Goal: Book appointment/travel/reservation

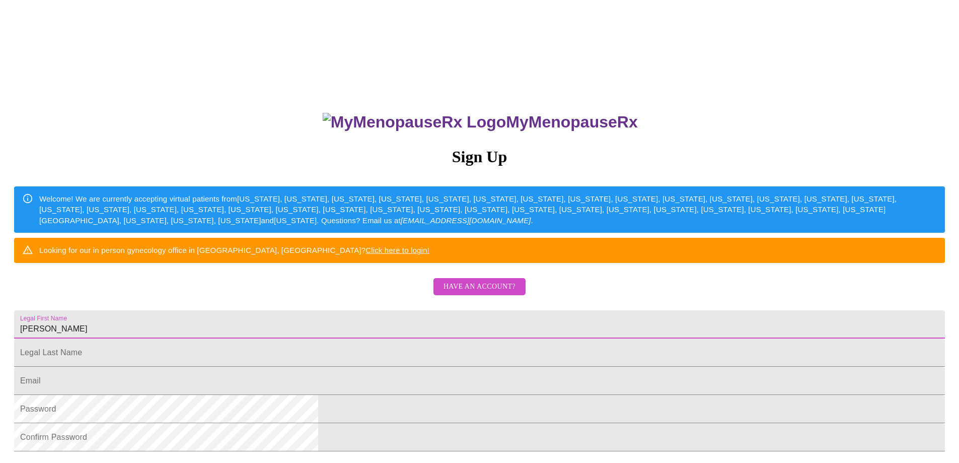
type input "[PERSON_NAME]"
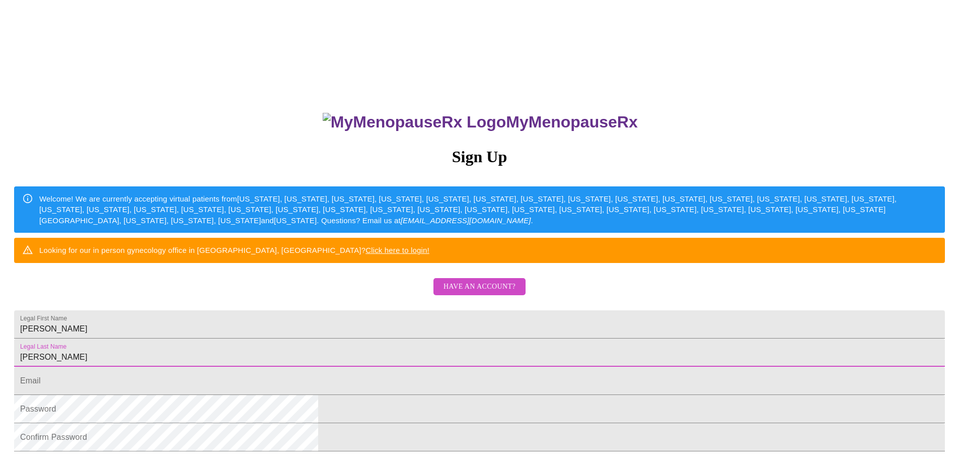
type input "[PERSON_NAME]"
type input "[EMAIL_ADDRESS][DOMAIN_NAME]"
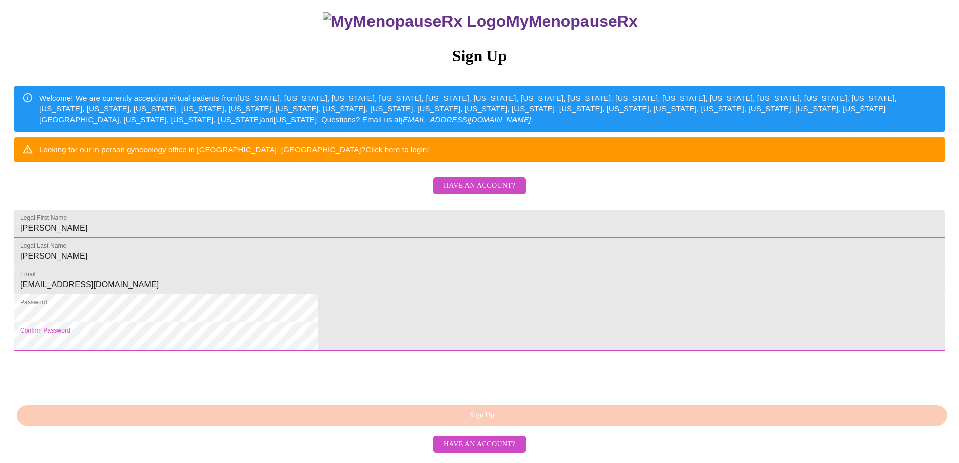
scroll to position [184, 0]
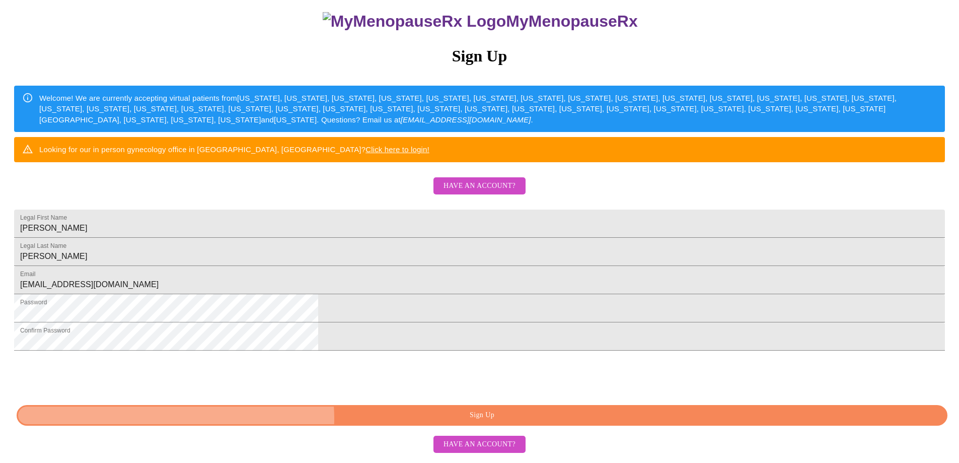
click at [489, 421] on span "Sign Up" at bounding box center [482, 415] width 908 height 13
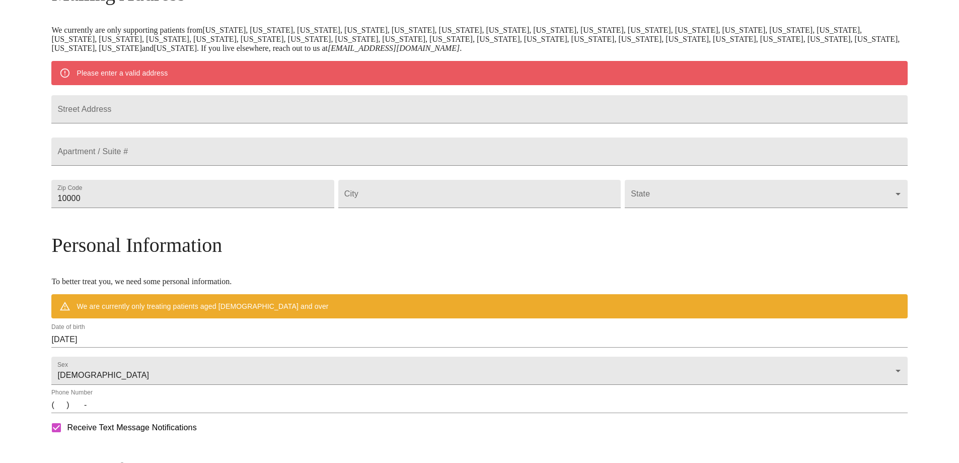
scroll to position [145, 0]
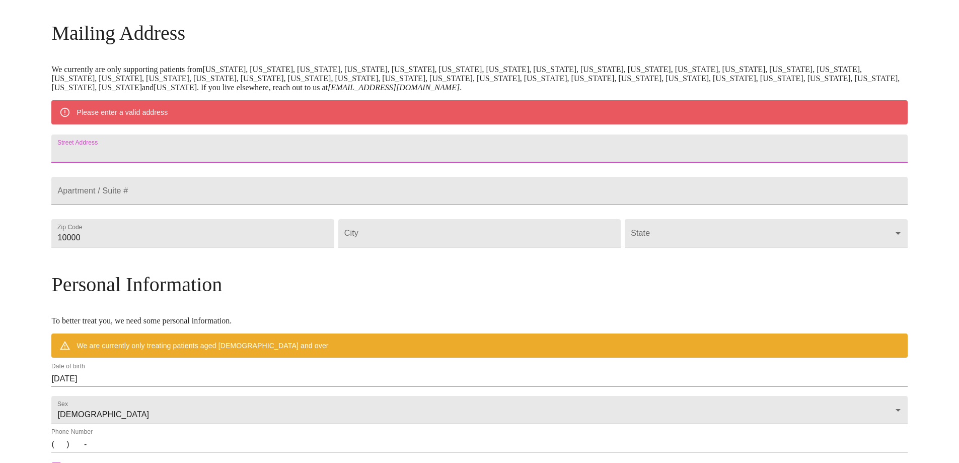
click at [202, 157] on input "Street Address" at bounding box center [479, 148] width 856 height 28
type input "[STREET_ADDRESS]"
type input "60174"
type input "Saint [PERSON_NAME]"
click at [720, 254] on body "MyMenopauseRx Welcome to MyMenopauseRx Since it's your first time here, you'll …" at bounding box center [479, 251] width 951 height 785
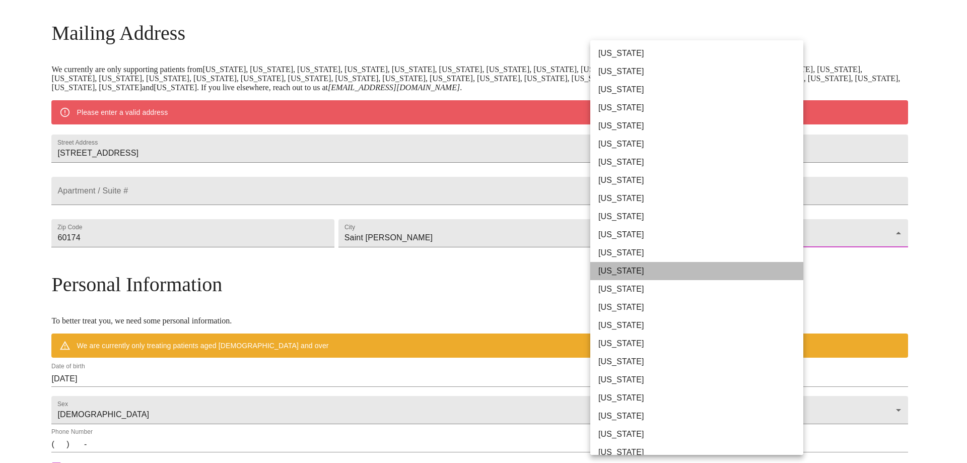
click at [712, 264] on li "[US_STATE]" at bounding box center [700, 271] width 221 height 18
type input "[US_STATE]"
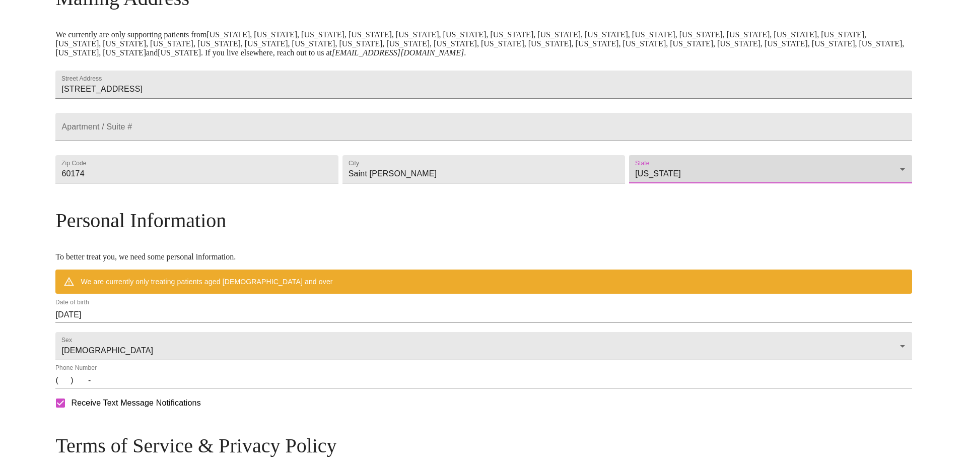
scroll to position [195, 0]
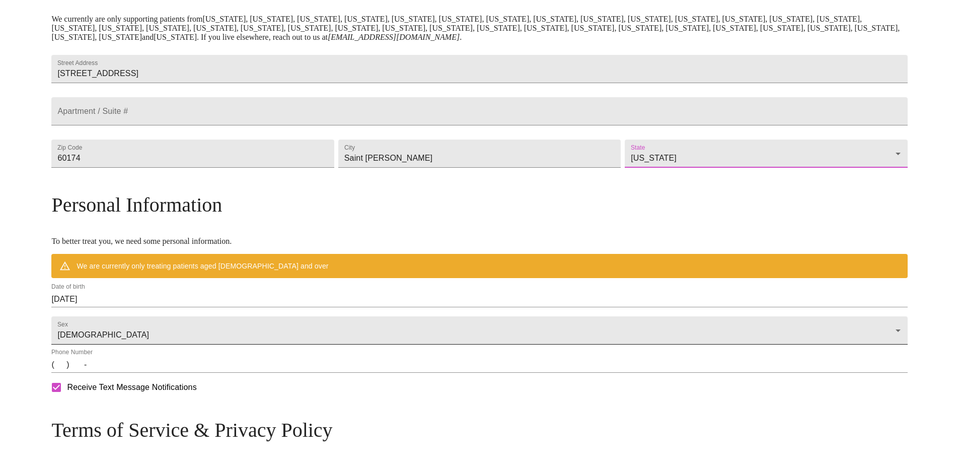
click at [277, 349] on body "MyMenopauseRx Welcome to MyMenopauseRx Since it's your first time here, you'll …" at bounding box center [479, 187] width 951 height 756
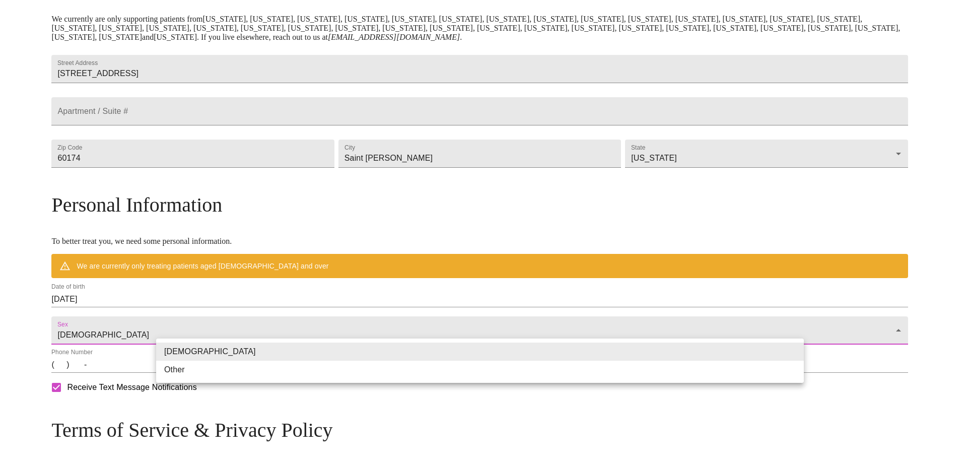
drag, startPoint x: 212, startPoint y: 317, endPoint x: 135, endPoint y: 322, distance: 76.7
click at [135, 322] on div at bounding box center [483, 231] width 967 height 463
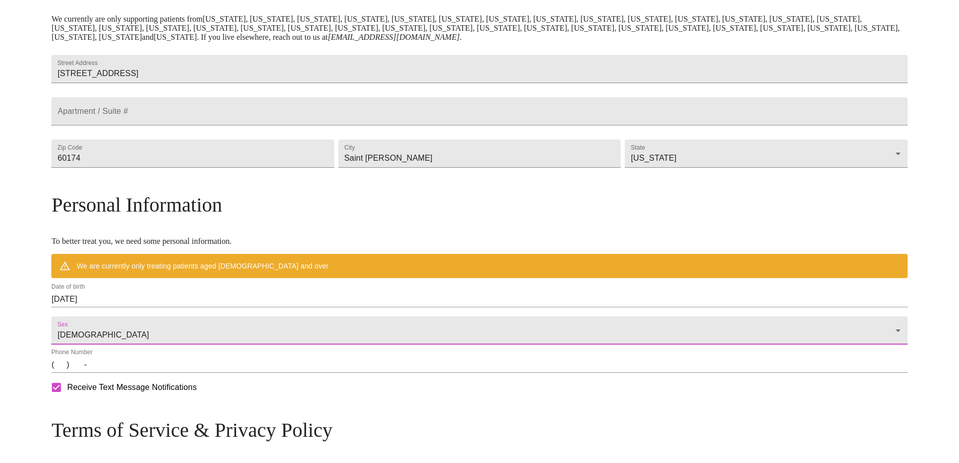
click at [212, 307] on input "[DATE]" at bounding box center [479, 299] width 856 height 16
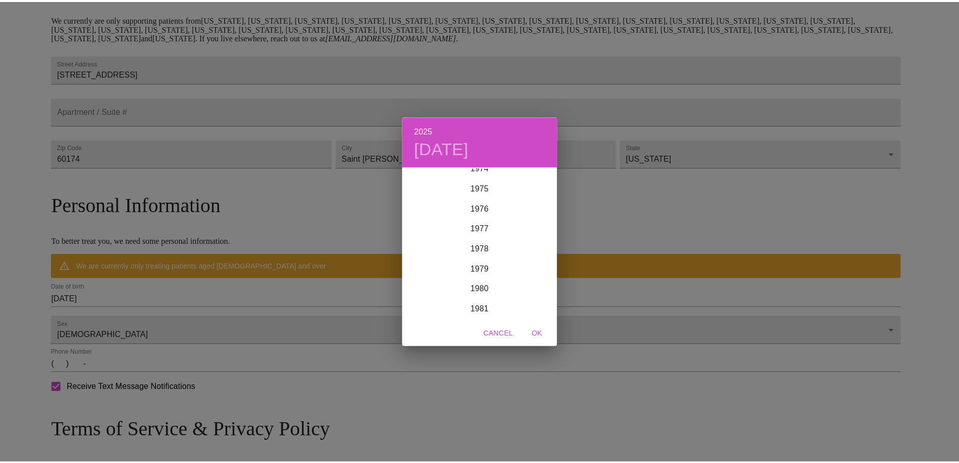
scroll to position [1521, 0]
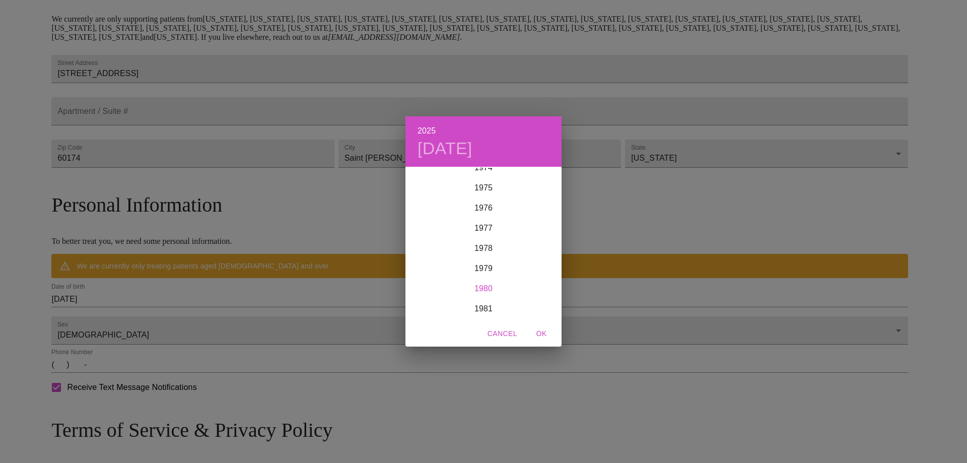
click at [484, 285] on div "1980" at bounding box center [483, 288] width 156 height 20
click at [485, 229] on div "May" at bounding box center [483, 224] width 52 height 38
click at [420, 257] on p "11" at bounding box center [423, 256] width 8 height 10
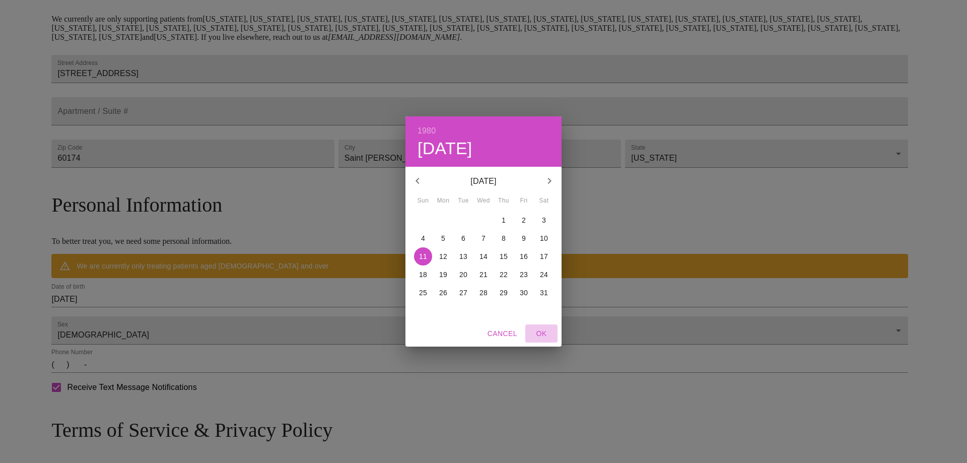
click at [539, 332] on span "OK" at bounding box center [541, 333] width 24 height 13
type input "[DATE]"
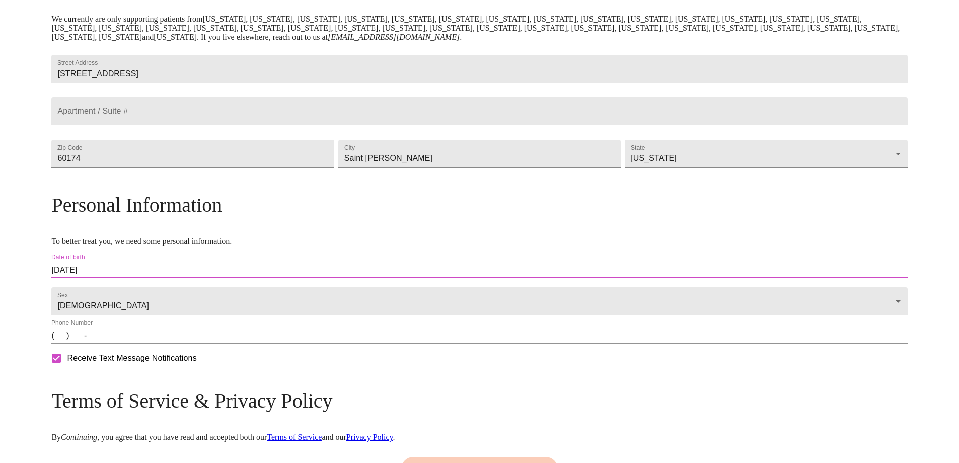
click at [162, 343] on input "(   )    -" at bounding box center [479, 335] width 856 height 16
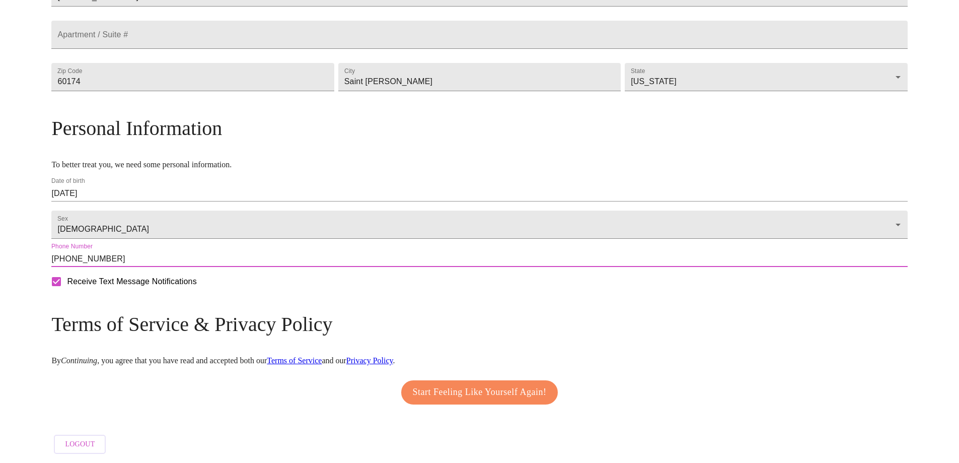
scroll to position [296, 0]
type input "[PHONE_NUMBER]"
click at [514, 391] on span "Start Feeling Like Yourself Again!" at bounding box center [480, 392] width 134 height 16
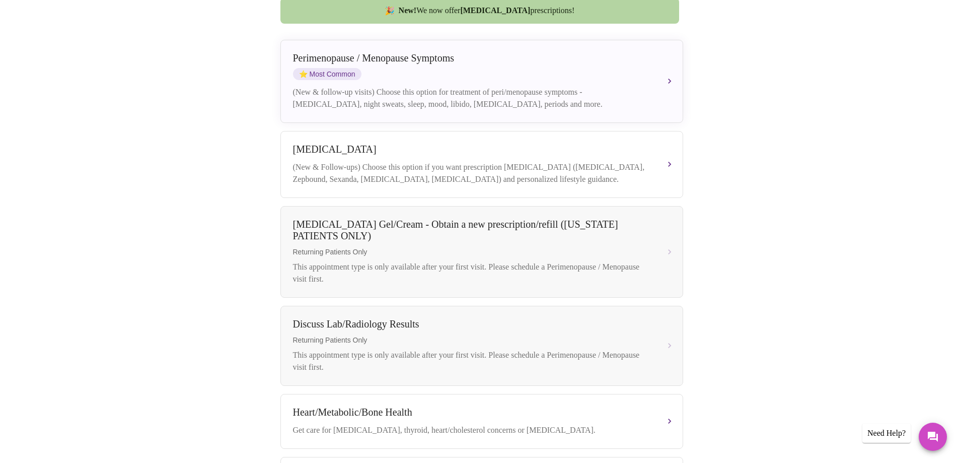
scroll to position [161, 0]
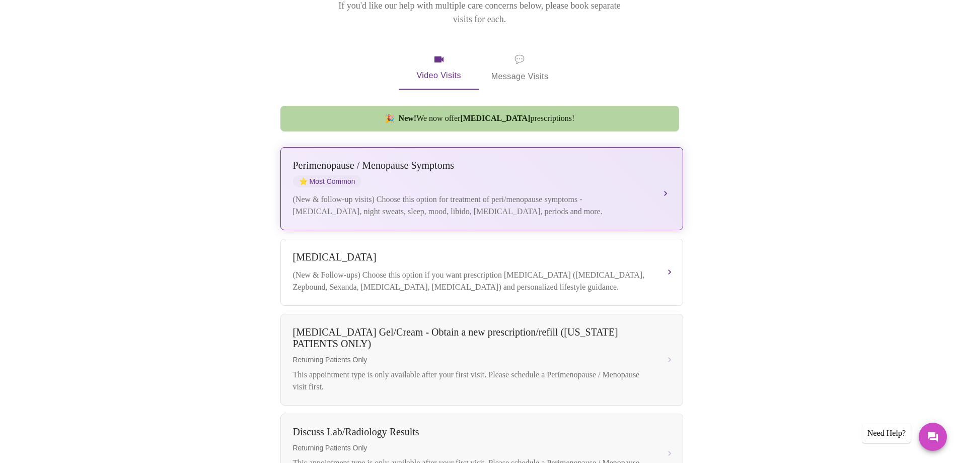
click at [472, 166] on div "[MEDICAL_DATA] / Menopause Symptoms ⭐ Most Common" at bounding box center [472, 174] width 358 height 28
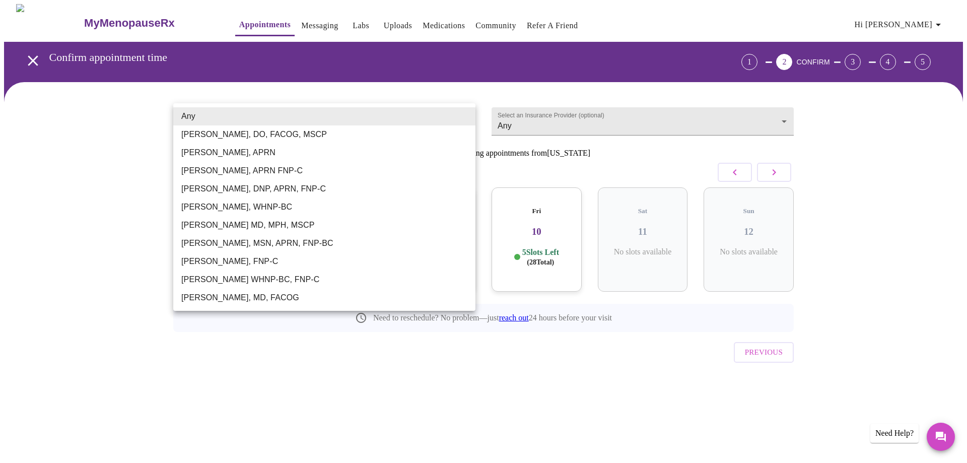
click at [246, 119] on body "MyMenopauseRx Appointments Messaging Labs Uploads Medications Community Refer a…" at bounding box center [483, 208] width 959 height 409
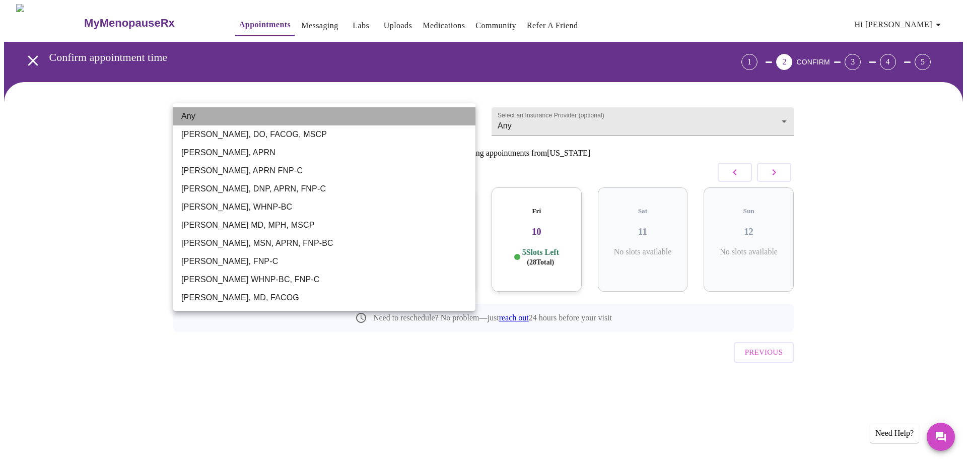
click at [337, 112] on li "Any" at bounding box center [324, 116] width 302 height 18
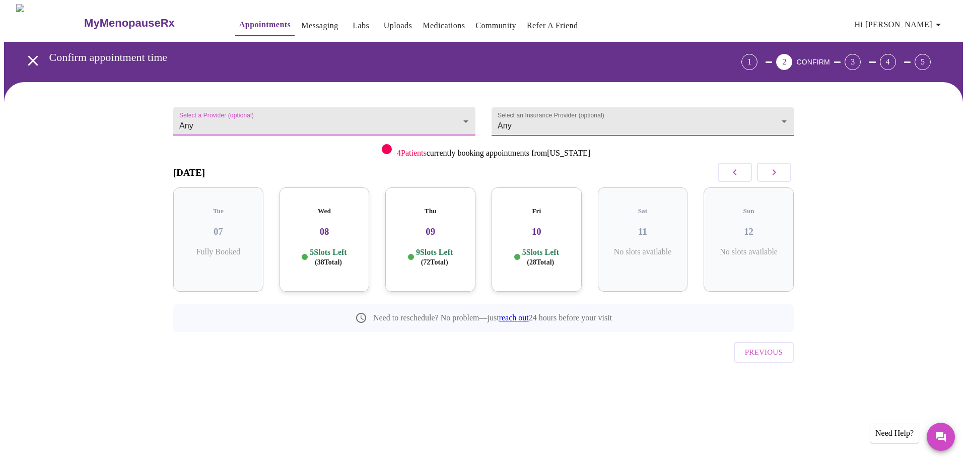
click at [550, 122] on body "MyMenopauseRx Appointments Messaging Labs Uploads Medications Community Refer a…" at bounding box center [483, 208] width 959 height 409
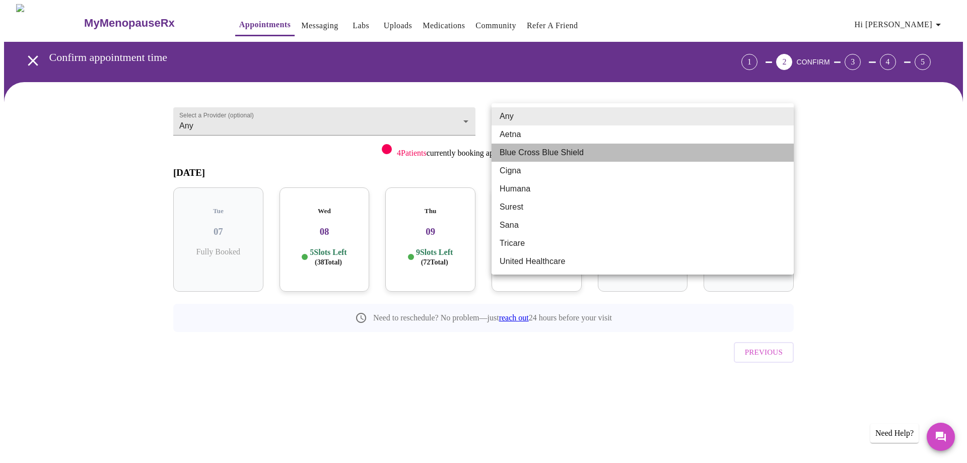
click at [559, 152] on li "Blue Cross Blue Shield" at bounding box center [642, 153] width 302 height 18
type input "Blue Cross Blue Shield"
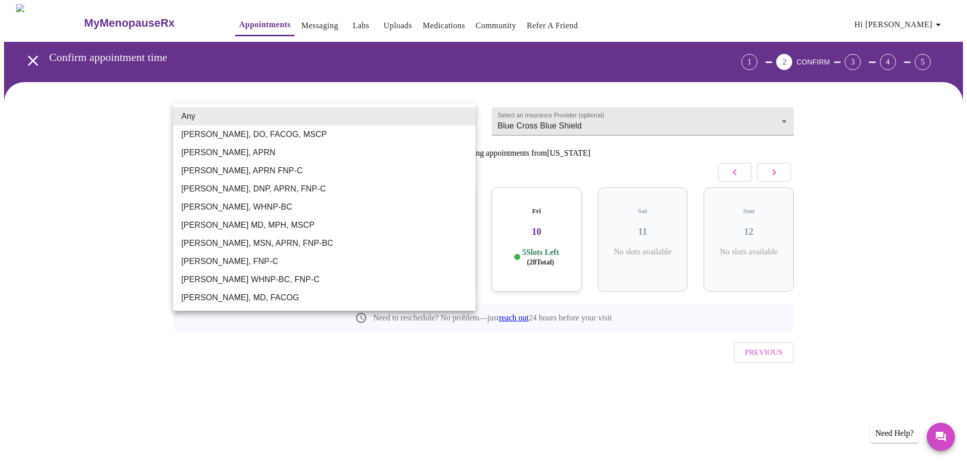
click at [239, 122] on body "MyMenopauseRx Appointments Messaging Labs Uploads Medications Community Refer a…" at bounding box center [483, 208] width 959 height 409
click at [95, 192] on div at bounding box center [483, 231] width 967 height 463
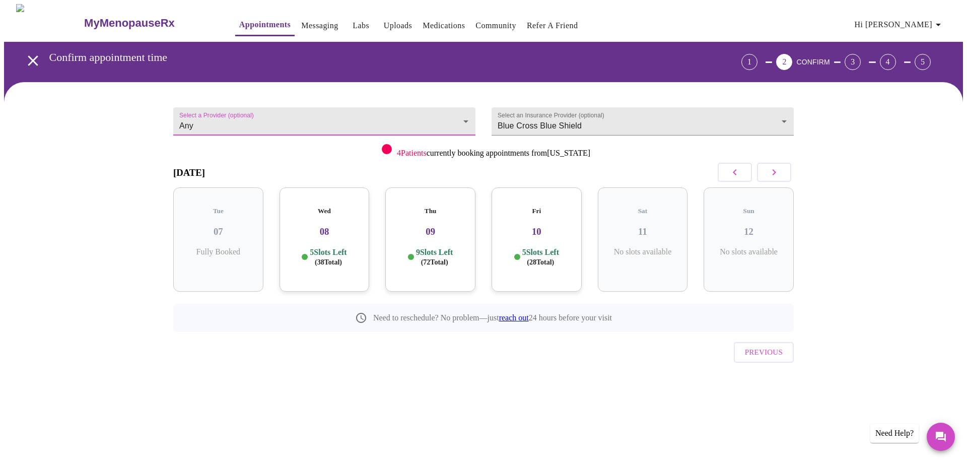
click at [322, 111] on body "MyMenopauseRx Appointments Messaging Labs Uploads Medications Community Refer a…" at bounding box center [483, 208] width 959 height 409
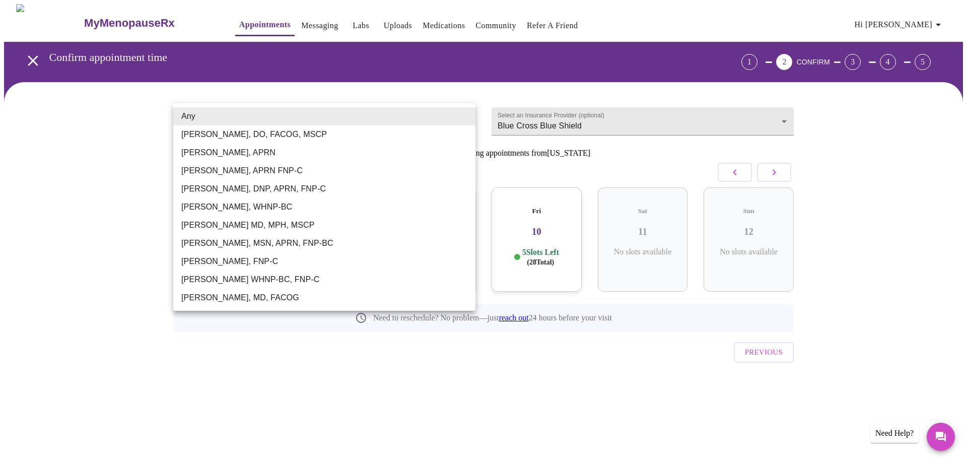
click at [308, 149] on li "[PERSON_NAME], APRN" at bounding box center [324, 153] width 302 height 18
type input "[PERSON_NAME], APRN"
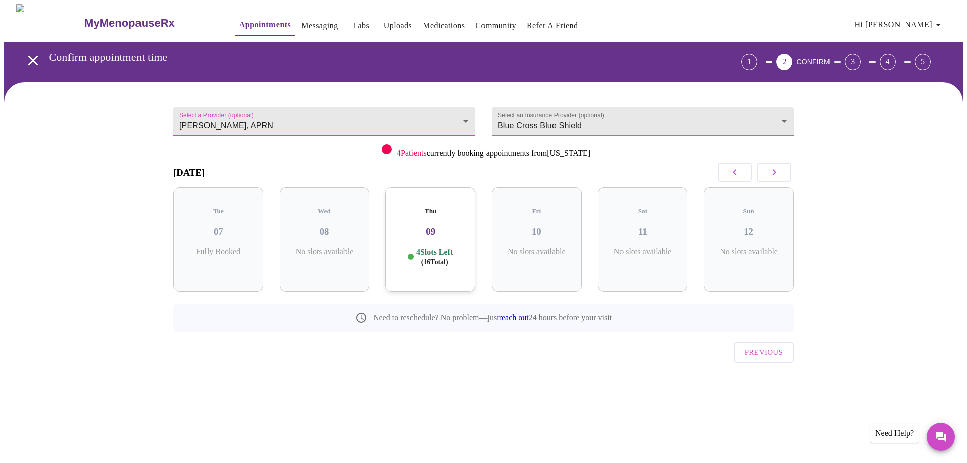
click at [773, 175] on icon "button" at bounding box center [774, 172] width 4 height 6
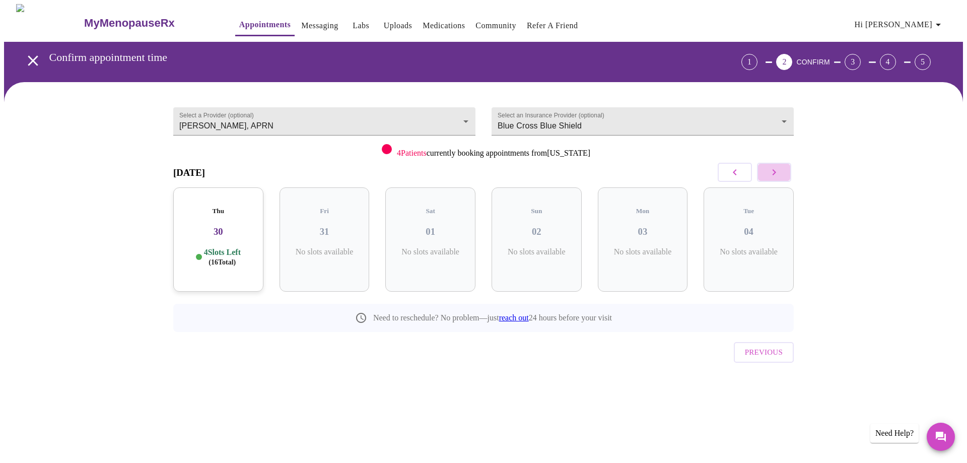
click at [773, 175] on icon "button" at bounding box center [774, 172] width 4 height 6
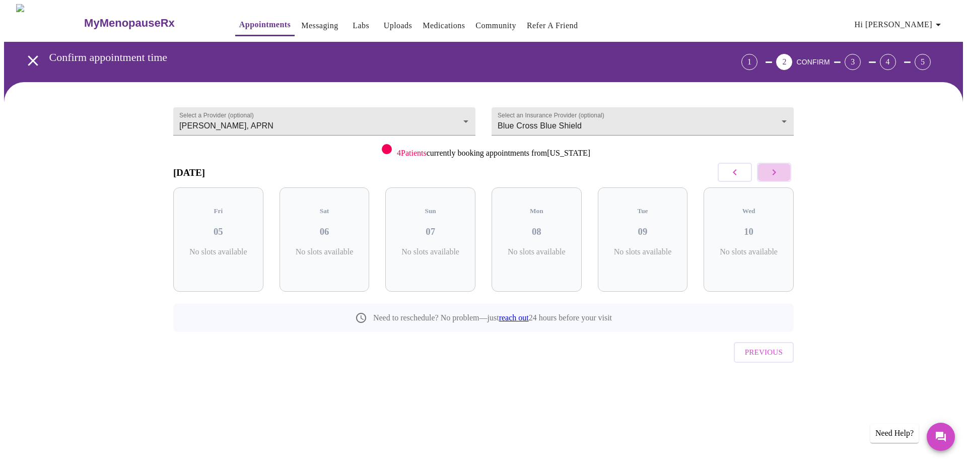
click at [773, 175] on icon "button" at bounding box center [774, 172] width 4 height 6
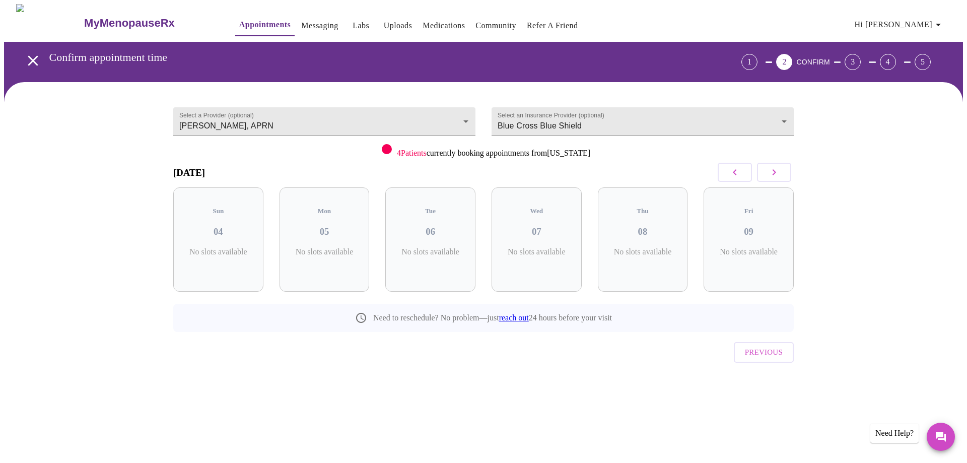
click at [773, 175] on icon "button" at bounding box center [774, 172] width 4 height 6
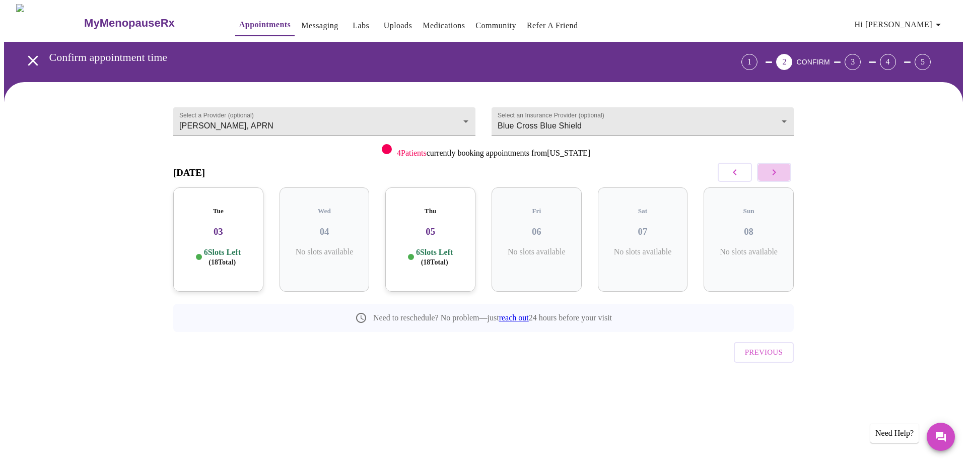
click at [773, 175] on icon "button" at bounding box center [774, 172] width 4 height 6
click at [658, 247] on p "6 Slots Left ( 18 Total)" at bounding box center [646, 257] width 37 height 20
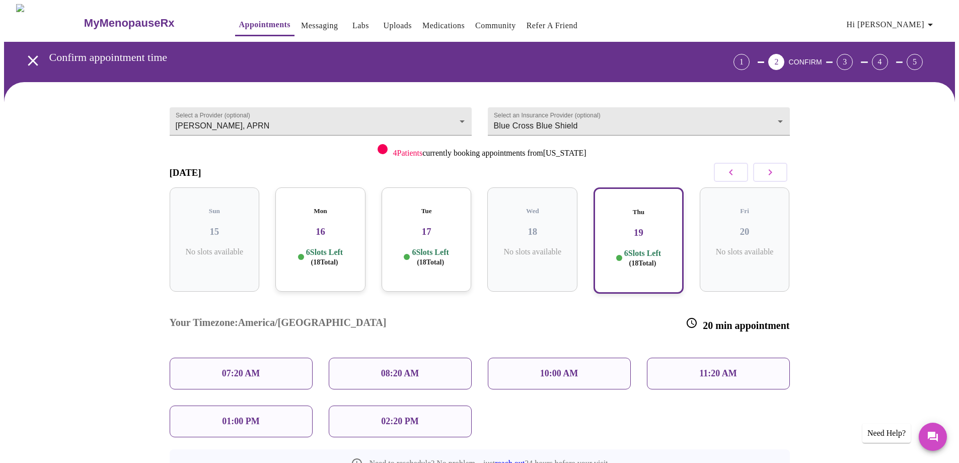
click at [400, 416] on p "02:20 PM" at bounding box center [399, 421] width 37 height 11
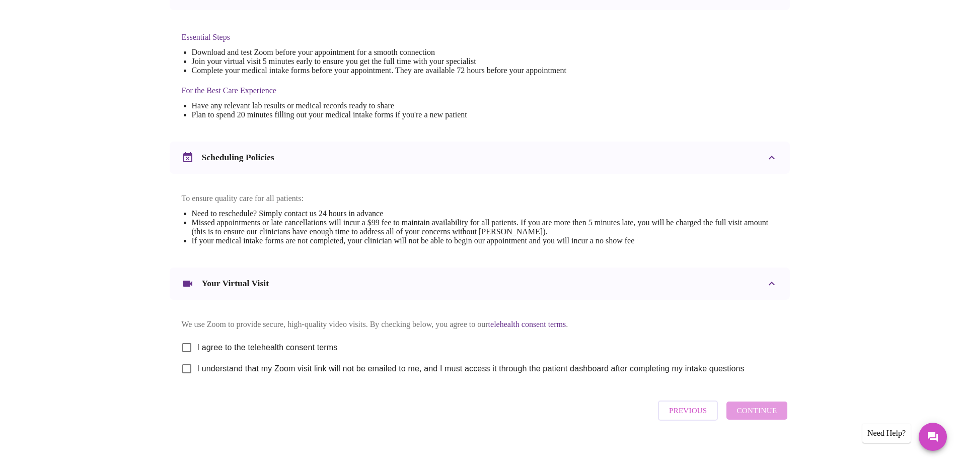
scroll to position [252, 0]
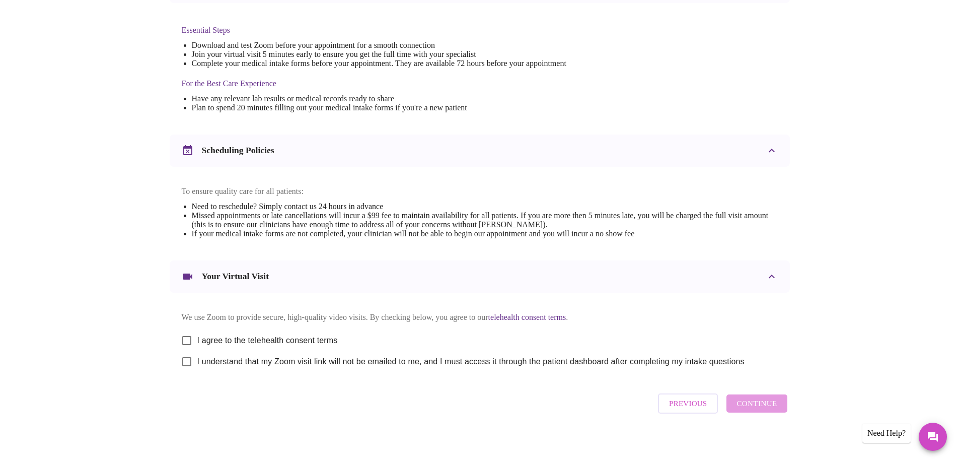
click at [188, 350] on input "I agree to the telehealth consent terms" at bounding box center [186, 340] width 21 height 21
checkbox input "true"
click at [188, 372] on input "I understand that my Zoom visit link will not be emailed to me, and I must acce…" at bounding box center [186, 361] width 21 height 21
checkbox input "true"
click at [769, 410] on span "Continue" at bounding box center [757, 403] width 40 height 13
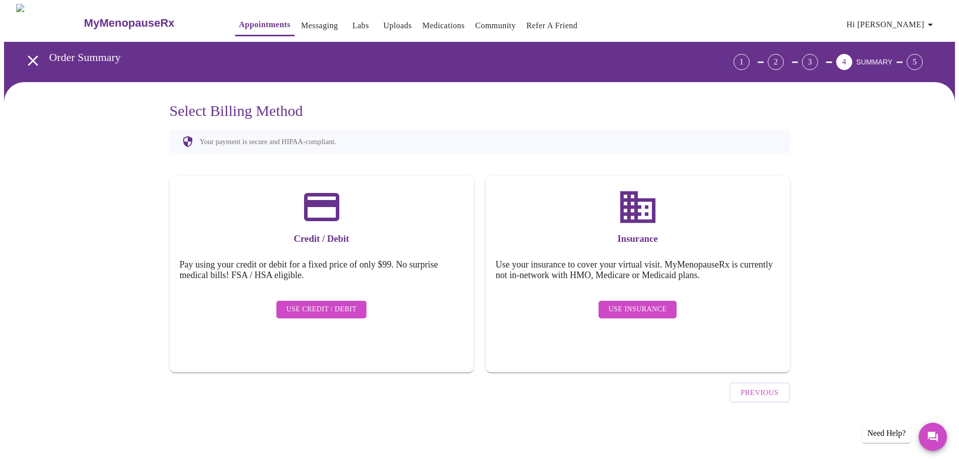
scroll to position [0, 0]
click at [669, 303] on span "Use Insurance" at bounding box center [641, 309] width 58 height 13
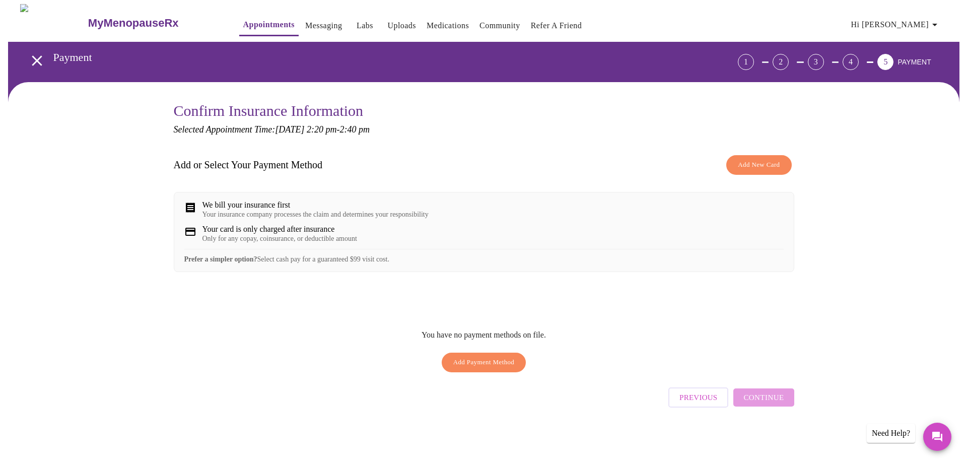
scroll to position [3, 0]
click at [471, 367] on span "Add Payment Method" at bounding box center [479, 363] width 61 height 12
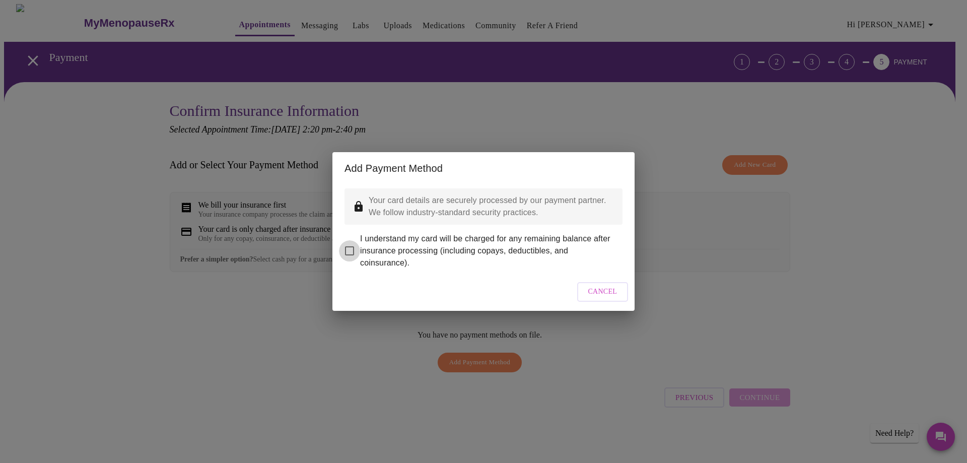
click at [351, 245] on input "I understand my card will be charged for any remaining balance after insurance …" at bounding box center [349, 250] width 21 height 21
checkbox input "true"
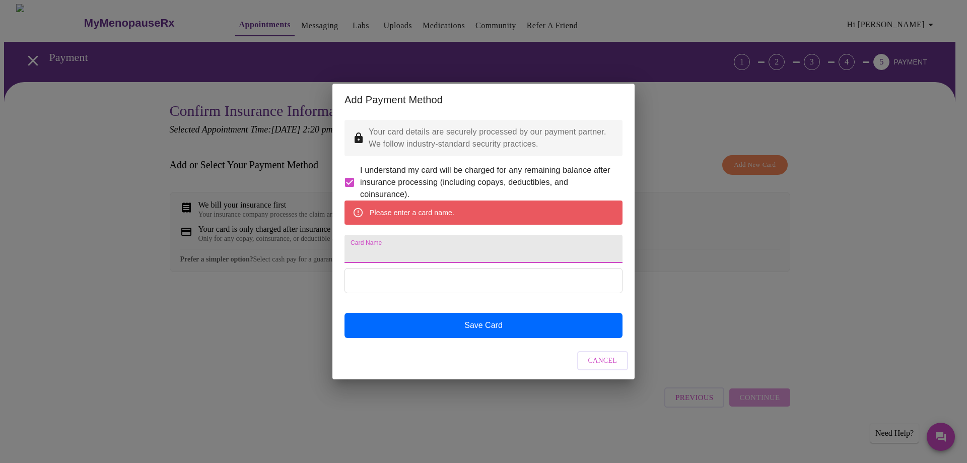
click at [387, 255] on input "Card Name" at bounding box center [483, 249] width 278 height 28
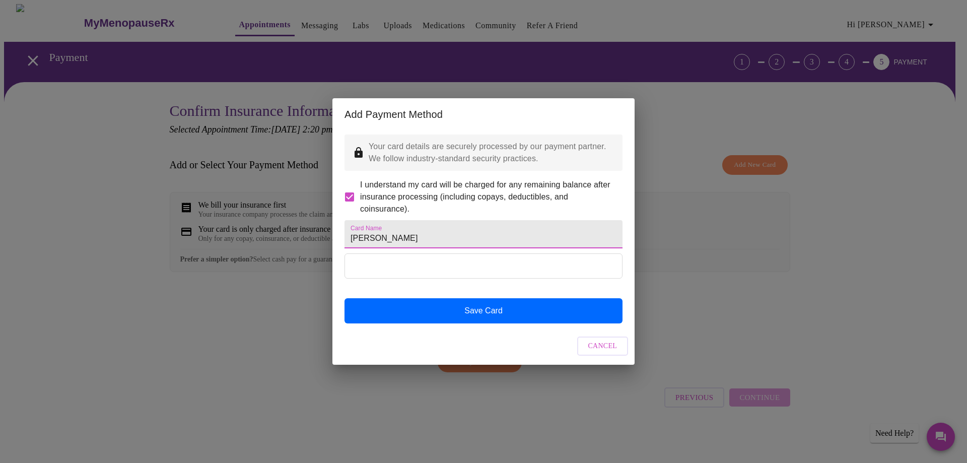
type input "[PERSON_NAME]"
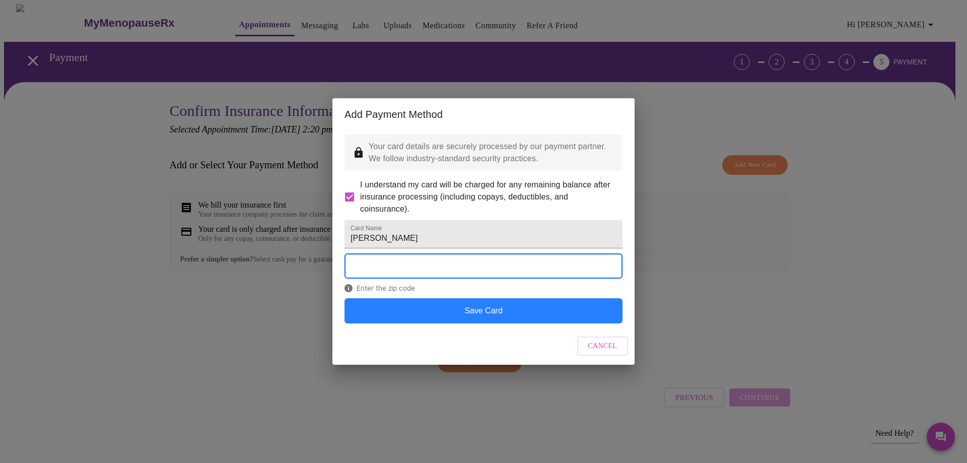
click at [529, 323] on button "Save Card" at bounding box center [483, 310] width 278 height 25
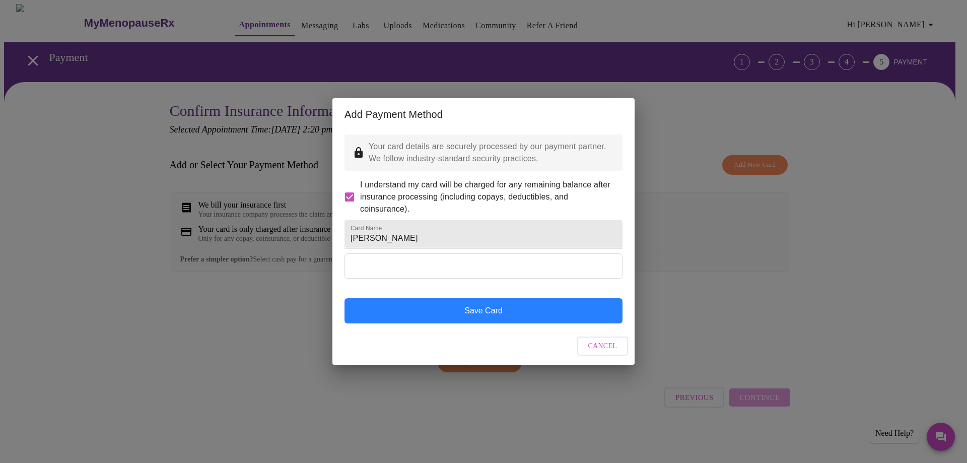
scroll to position [0, 0]
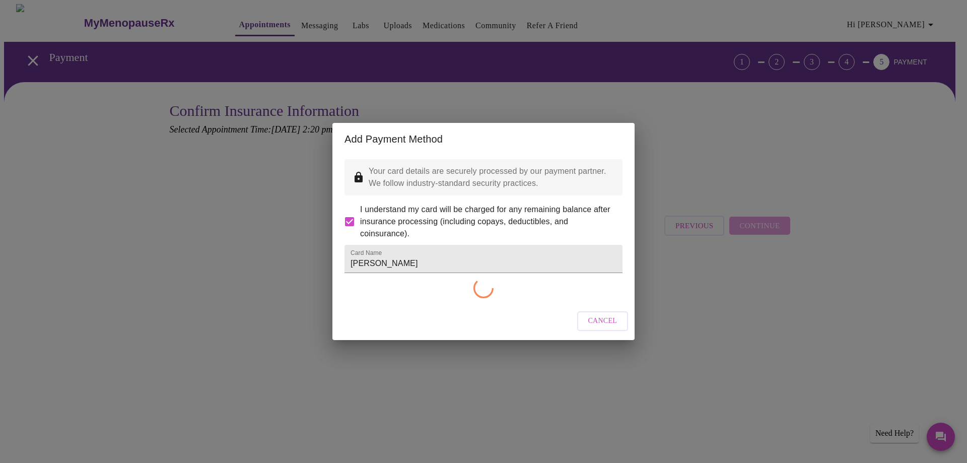
checkbox input "false"
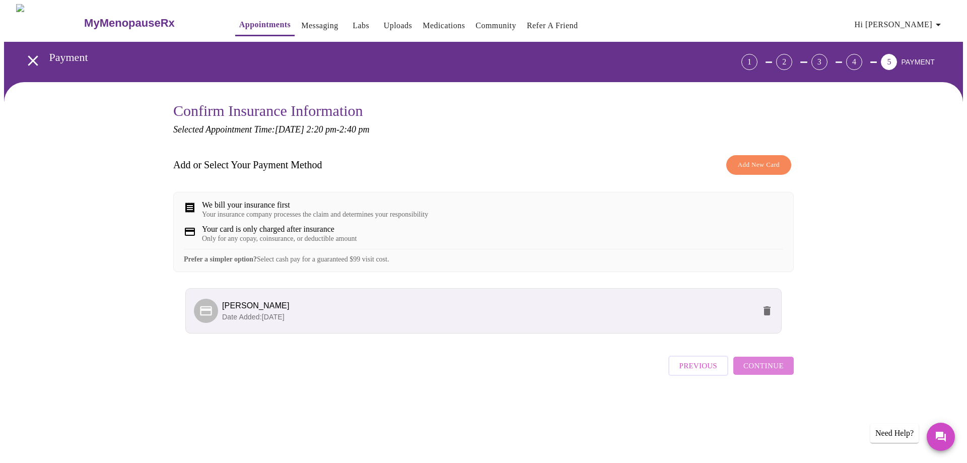
click at [781, 372] on span "Continue" at bounding box center [763, 365] width 40 height 13
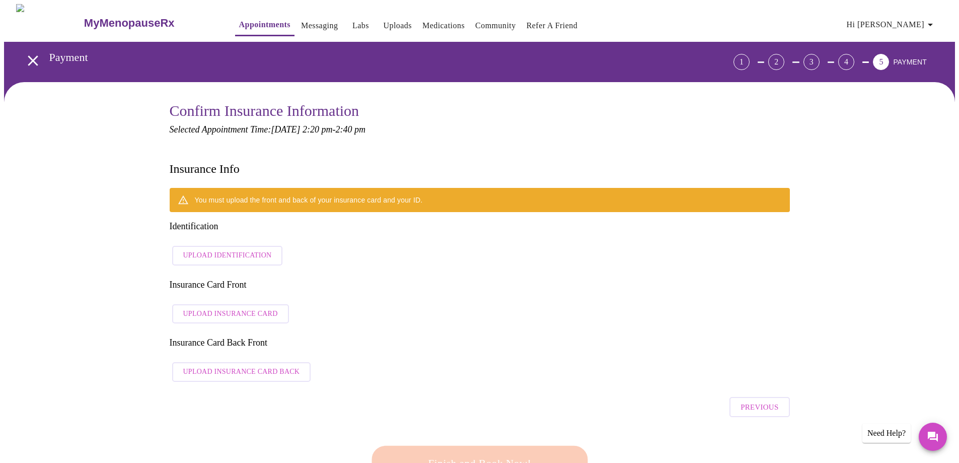
click at [240, 191] on div "You must upload the front and back of your insurance card and your ID." at bounding box center [309, 200] width 228 height 18
click at [235, 249] on span "Upload Identification" at bounding box center [227, 255] width 89 height 13
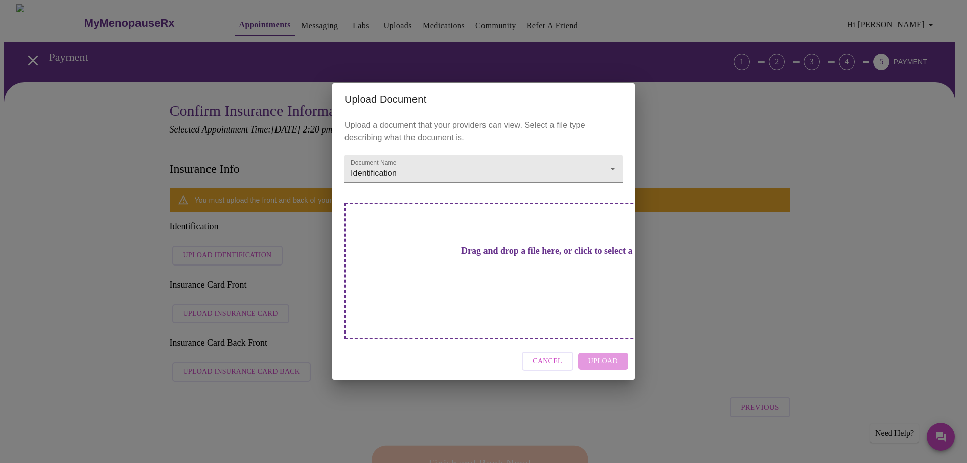
click at [491, 256] on h3 "Drag and drop a file here, or click to select a file" at bounding box center [554, 251] width 278 height 11
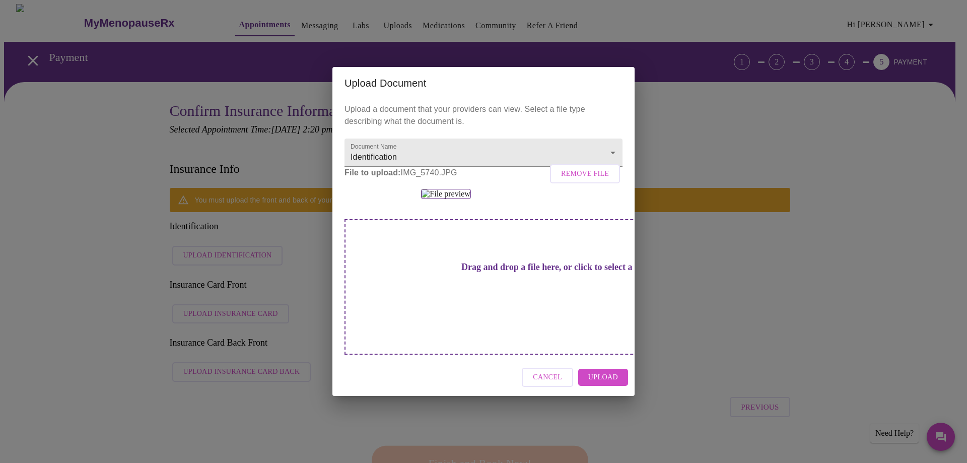
scroll to position [15, 0]
click at [602, 384] on span "Upload" at bounding box center [603, 377] width 30 height 13
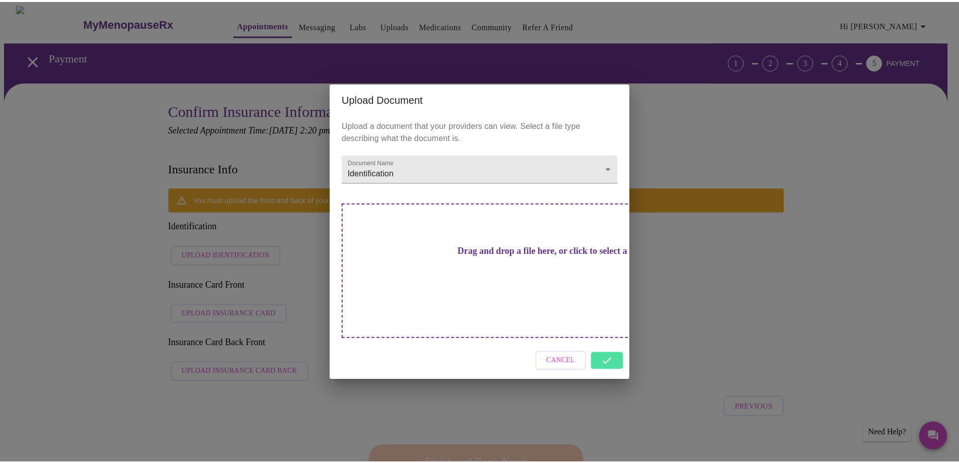
scroll to position [0, 0]
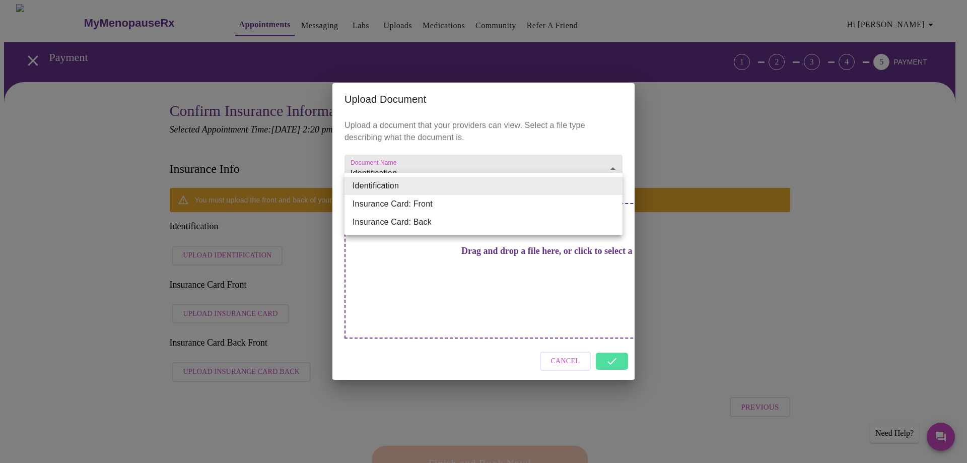
click at [548, 207] on li "Insurance Card: Front" at bounding box center [483, 204] width 278 height 18
type input "Insurance Card: Front"
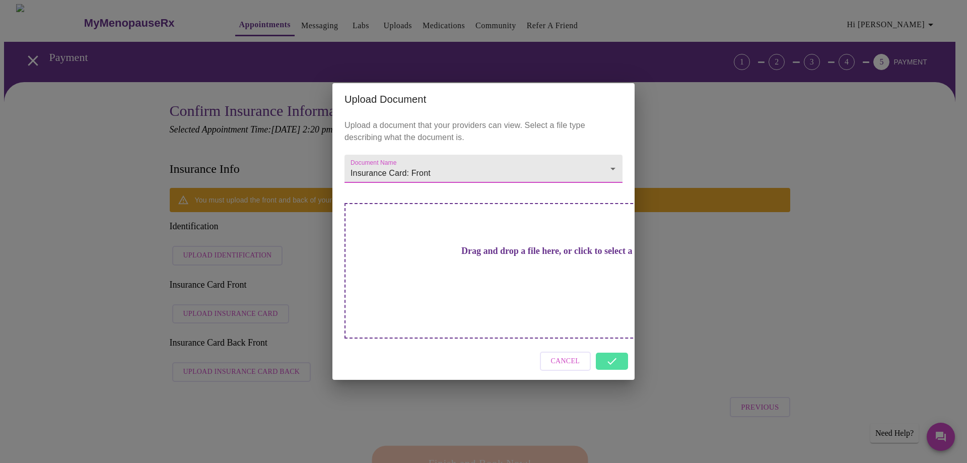
click at [470, 256] on h3 "Drag and drop a file here, or click to select a file" at bounding box center [554, 251] width 278 height 11
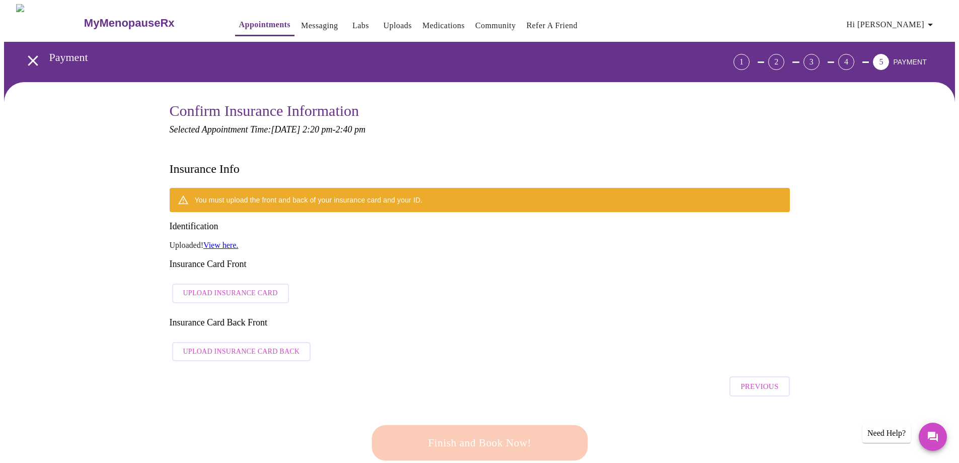
click at [237, 287] on span "Upload Insurance Card" at bounding box center [230, 293] width 95 height 13
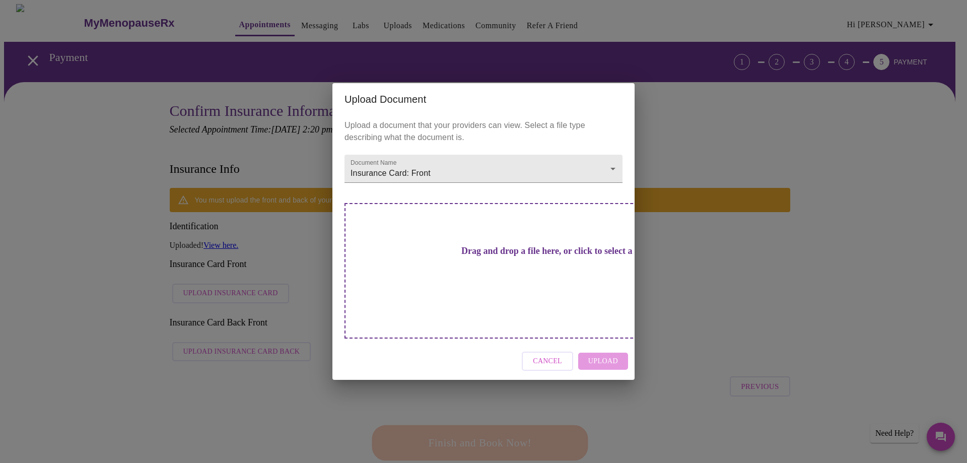
click at [473, 256] on h3 "Drag and drop a file here, or click to select a file" at bounding box center [554, 251] width 278 height 11
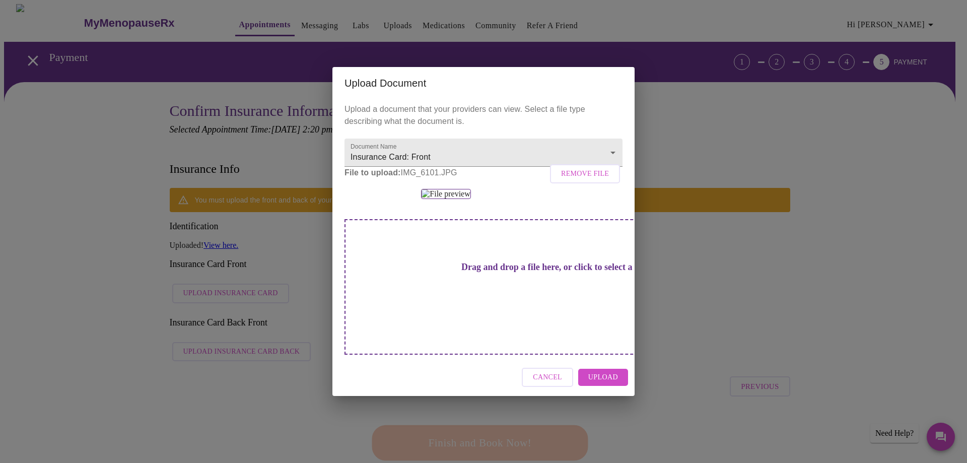
click at [604, 384] on span "Upload" at bounding box center [603, 377] width 30 height 13
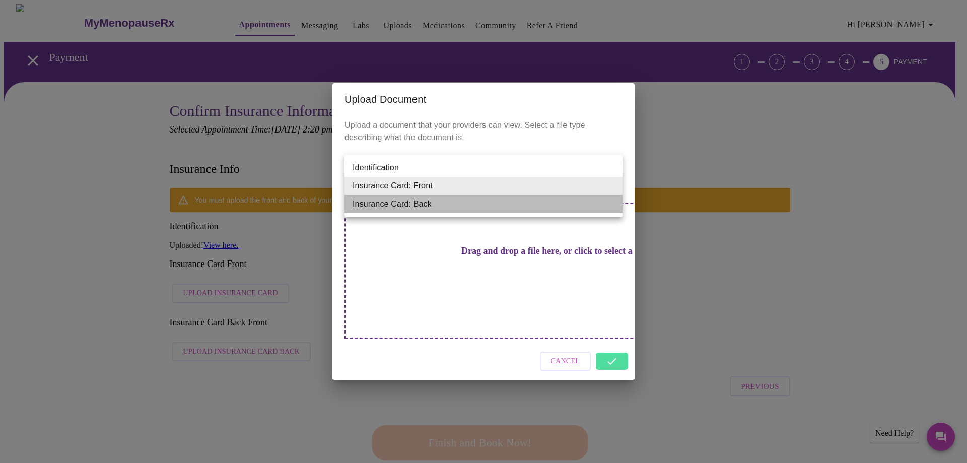
click at [460, 204] on li "Insurance Card: Back" at bounding box center [483, 204] width 278 height 18
type input "Insurance Card: Back"
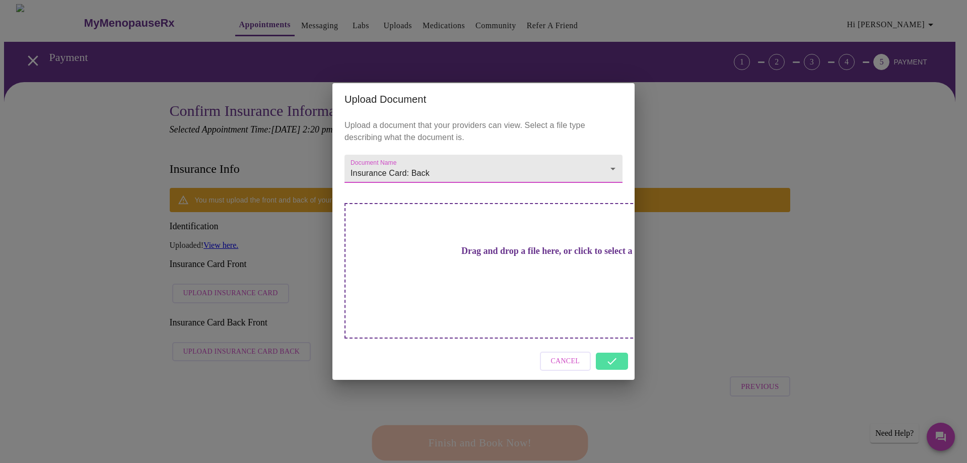
click at [474, 256] on h3 "Drag and drop a file here, or click to select a file" at bounding box center [554, 251] width 278 height 11
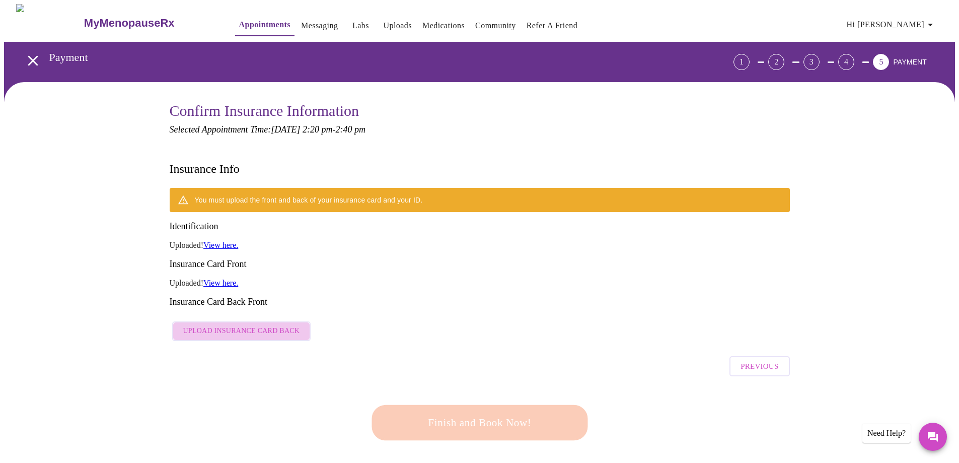
click at [280, 325] on span "Upload Insurance Card Back" at bounding box center [241, 331] width 117 height 13
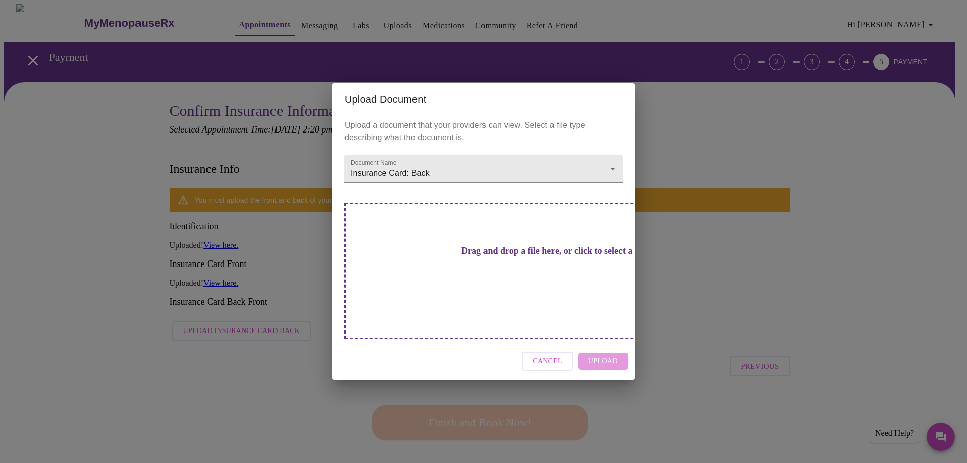
click at [474, 256] on h3 "Drag and drop a file here, or click to select a file" at bounding box center [554, 251] width 278 height 11
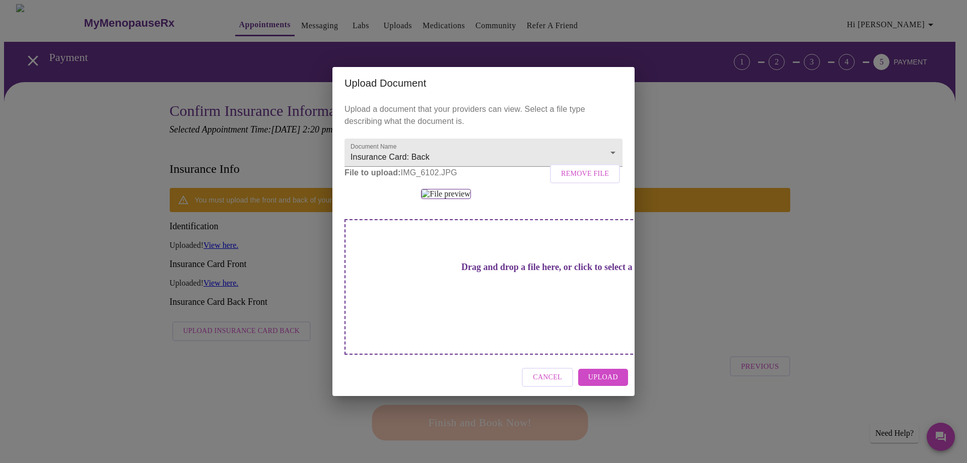
click at [613, 384] on span "Upload" at bounding box center [603, 377] width 30 height 13
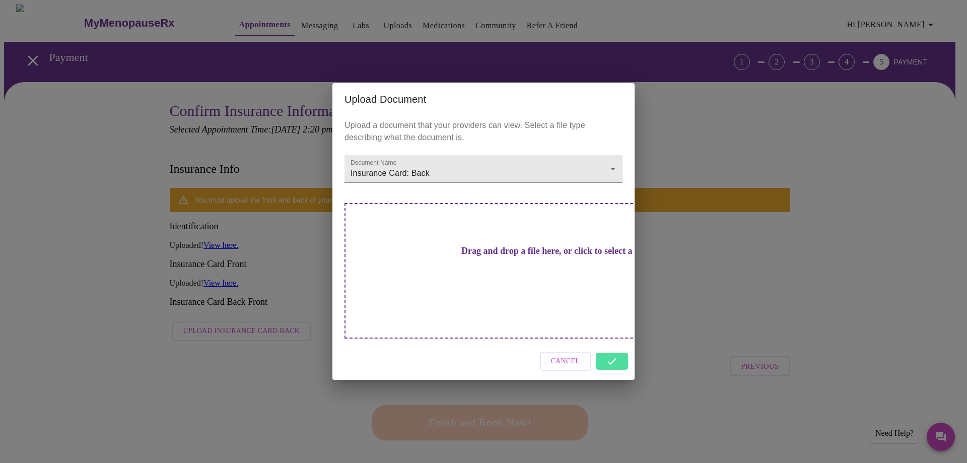
click at [617, 343] on div "Cancel" at bounding box center [483, 361] width 302 height 38
click at [606, 346] on div "Cancel" at bounding box center [483, 361] width 302 height 38
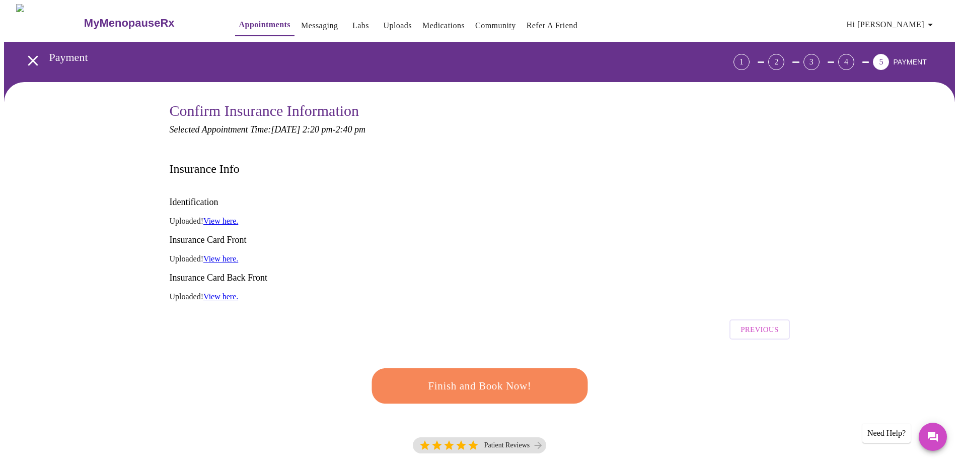
click at [494, 377] on span "Finish and Book Now!" at bounding box center [480, 386] width 186 height 19
